Goal: Task Accomplishment & Management: Manage account settings

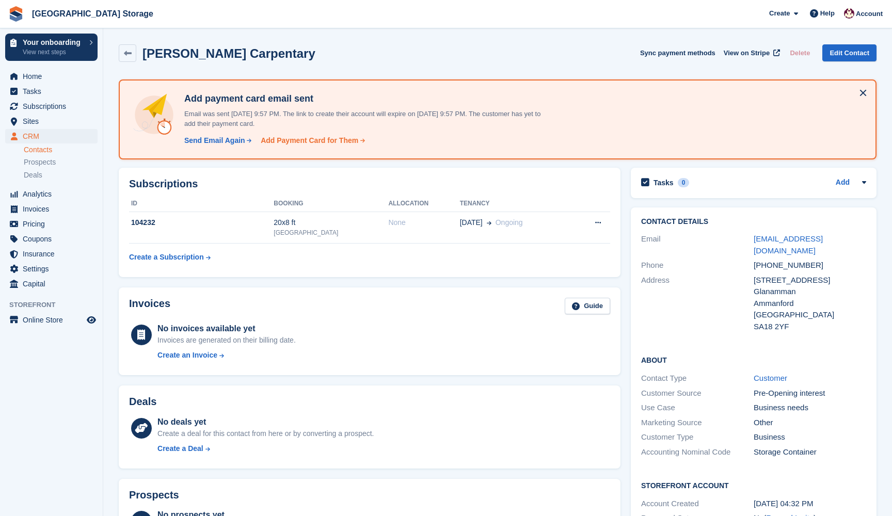
click at [361, 140] on icon at bounding box center [362, 140] width 7 height 5
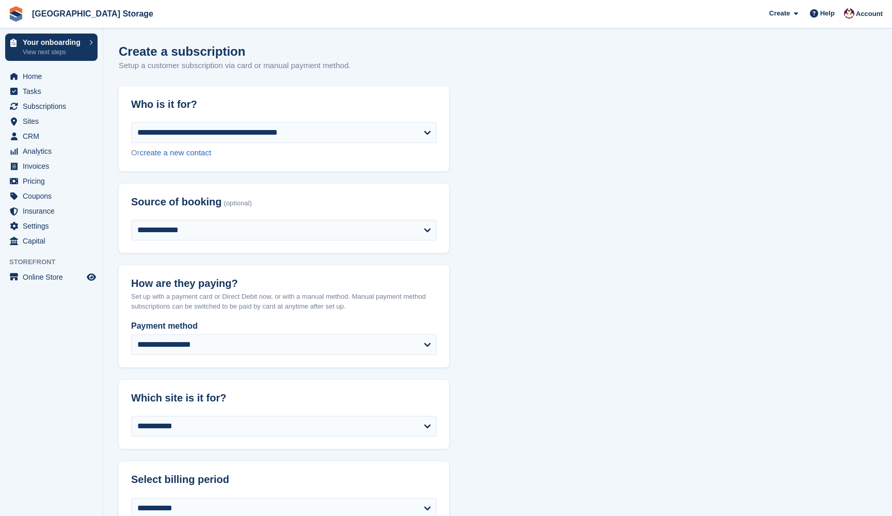
select select "******"
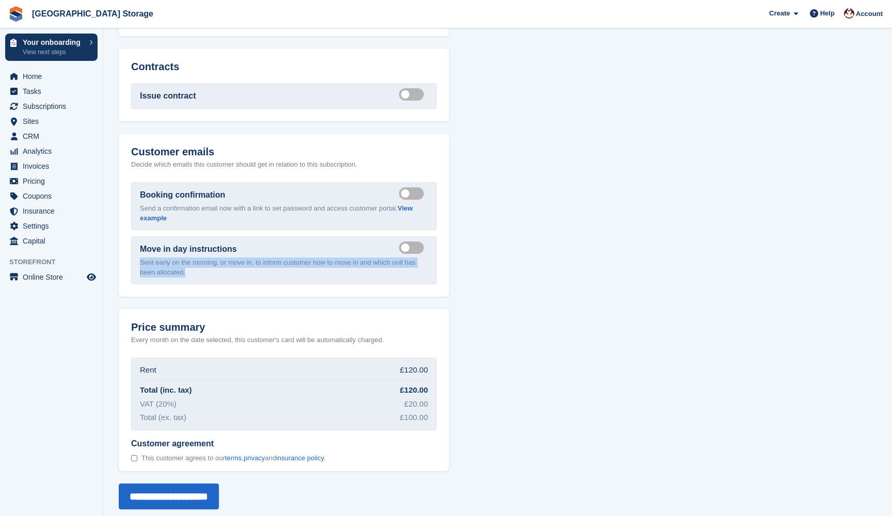
drag, startPoint x: 140, startPoint y: 256, endPoint x: 215, endPoint y: 269, distance: 76.1
click at [215, 269] on p "Sent early on the morning, or move in, to inform customer how to move in and wh…" at bounding box center [284, 268] width 288 height 20
drag, startPoint x: 206, startPoint y: 268, endPoint x: 140, endPoint y: 245, distance: 69.1
click at [140, 245] on div "Move in day instructions Send move in day email Sent early on the morning, or m…" at bounding box center [284, 260] width 306 height 48
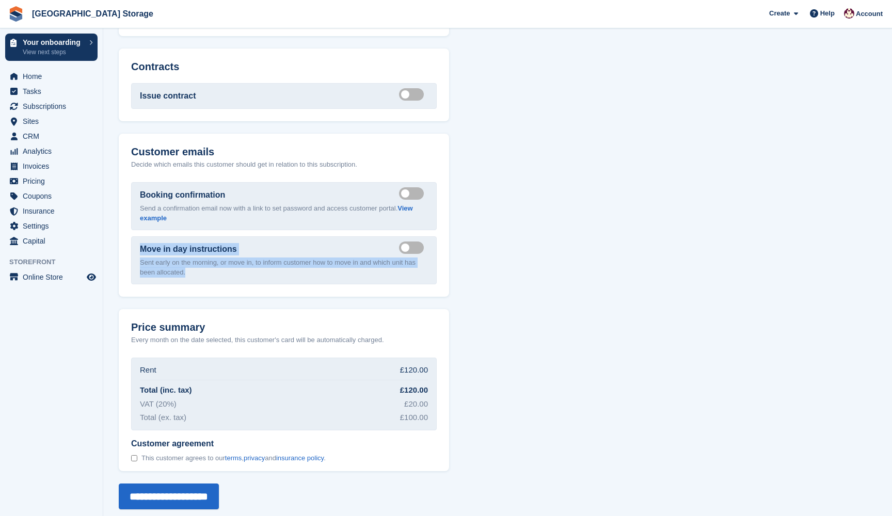
click at [140, 245] on label "Move in day instructions" at bounding box center [188, 249] width 97 height 12
click at [37, 228] on span "Settings" at bounding box center [54, 226] width 62 height 14
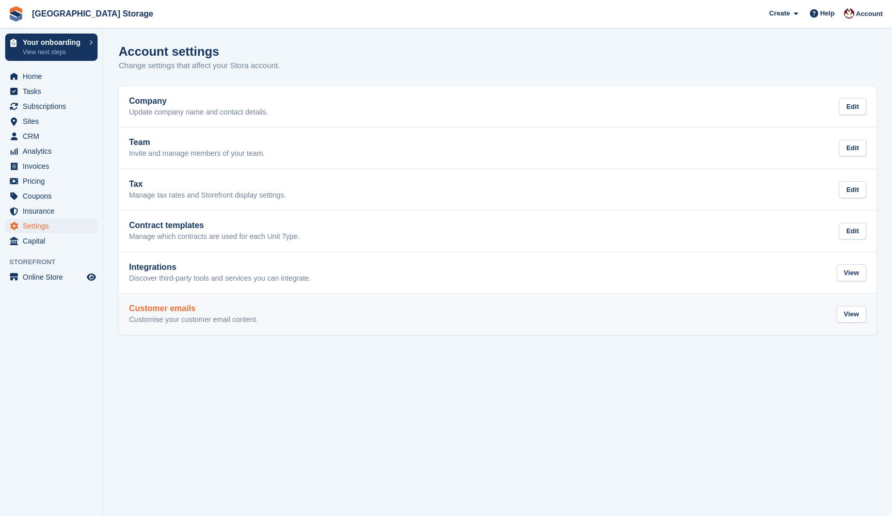
click at [301, 315] on div "Customer emails Customise your customer email content. View" at bounding box center [497, 314] width 737 height 21
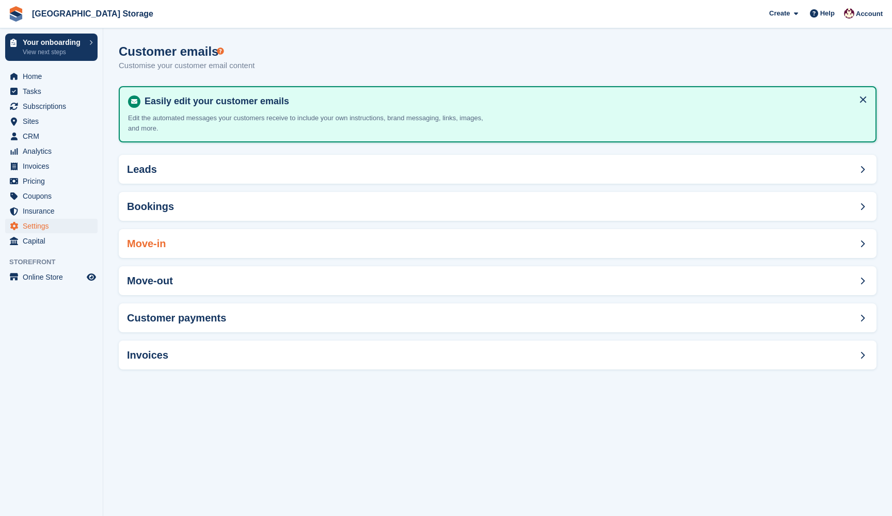
click at [229, 240] on div "Move-in" at bounding box center [498, 243] width 758 height 29
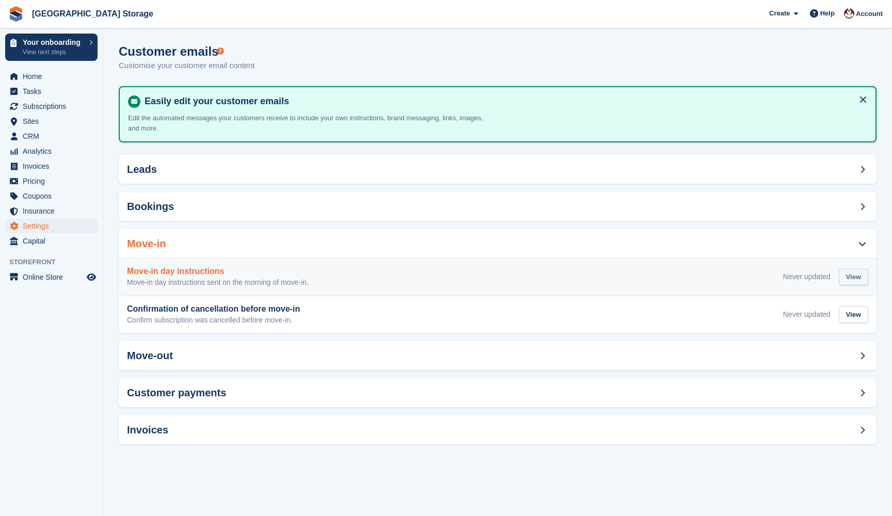
click at [849, 279] on div "View" at bounding box center [853, 277] width 29 height 17
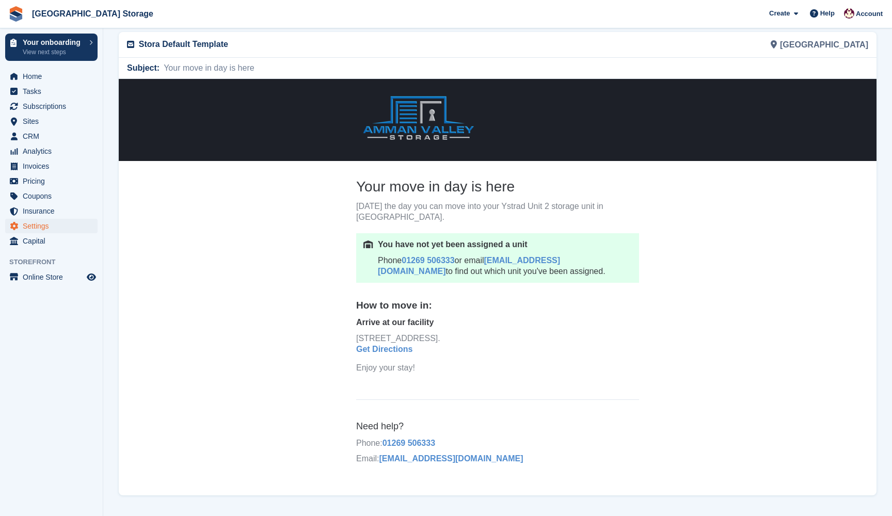
scroll to position [57, 0]
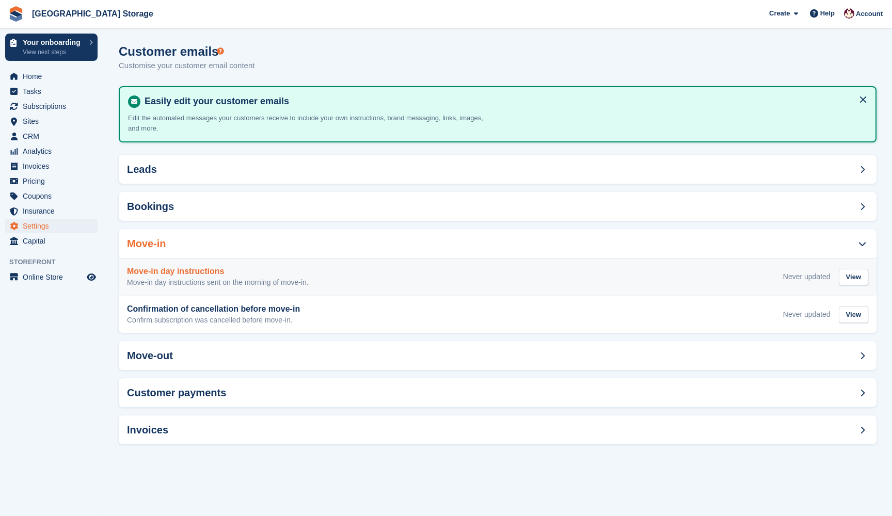
click at [811, 276] on div "Never updated" at bounding box center [807, 277] width 48 height 11
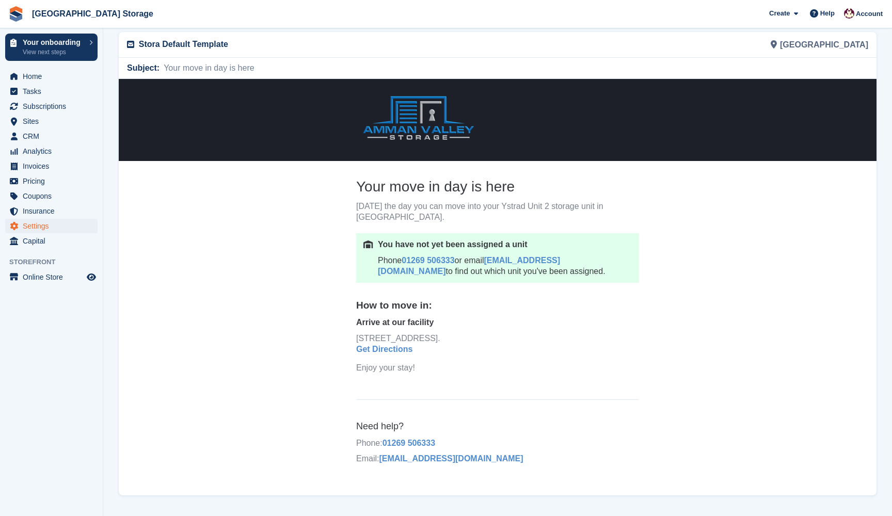
scroll to position [57, 0]
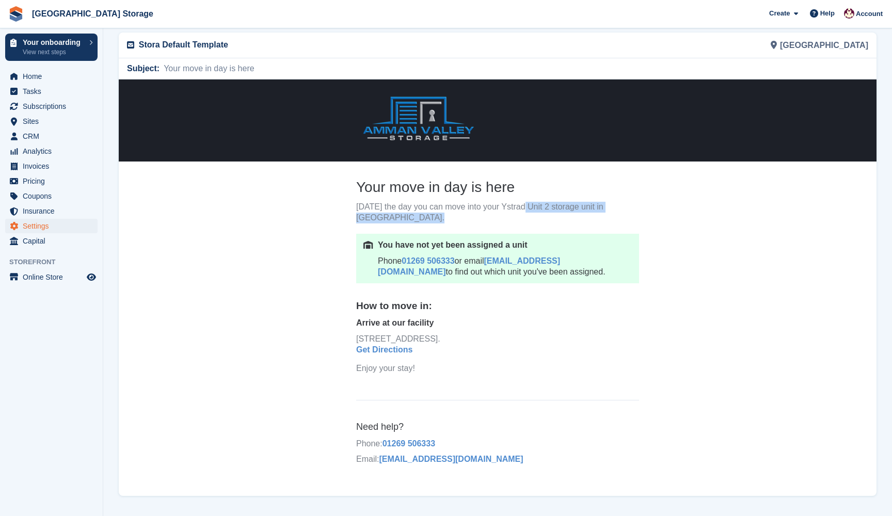
drag, startPoint x: 504, startPoint y: 205, endPoint x: 630, endPoint y: 216, distance: 126.5
click at [630, 216] on p "[DATE] the day you can move into your Ystrad Unit 2 storage unit in [GEOGRAPHIC…" at bounding box center [497, 212] width 283 height 22
click at [613, 230] on td at bounding box center [497, 230] width 283 height 5
